Goal: Task Accomplishment & Management: Use online tool/utility

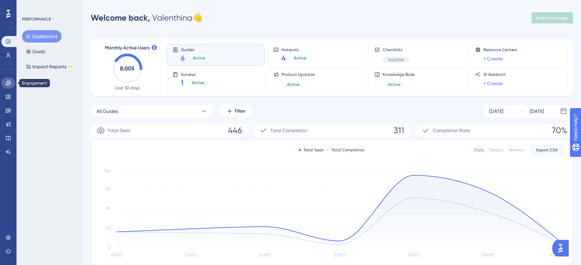
click at [10, 83] on icon at bounding box center [8, 83] width 4 height 4
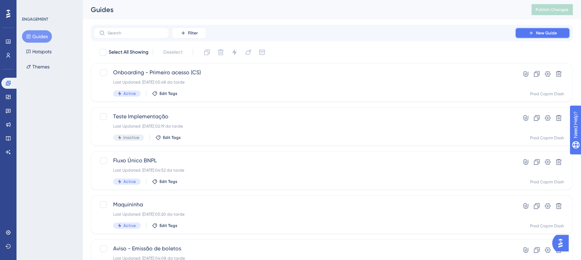
click at [535, 34] on button "New Guide" at bounding box center [542, 33] width 55 height 11
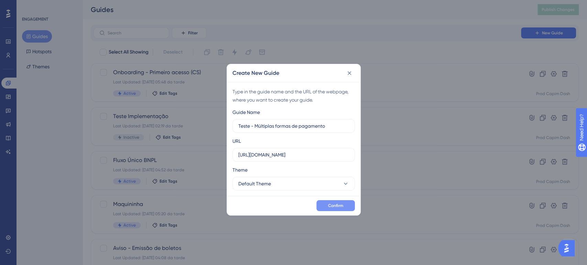
type input "Teste - Múltiplas formas de pagamento"
click at [338, 206] on span "Confirm" at bounding box center [335, 206] width 15 height 6
